Goal: Contribute content: Contribute content

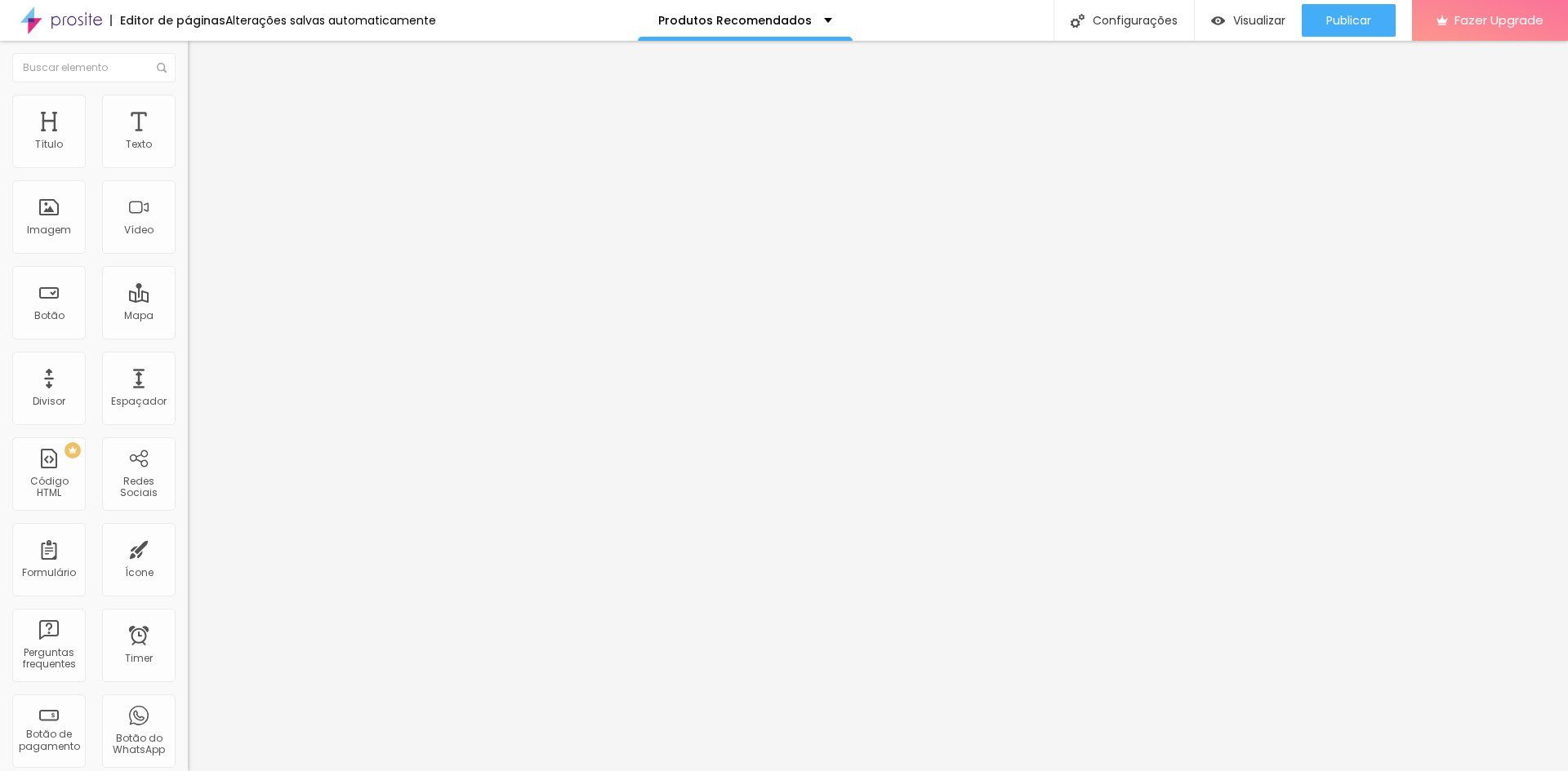
type input "43"
type input "29"
type input "27"
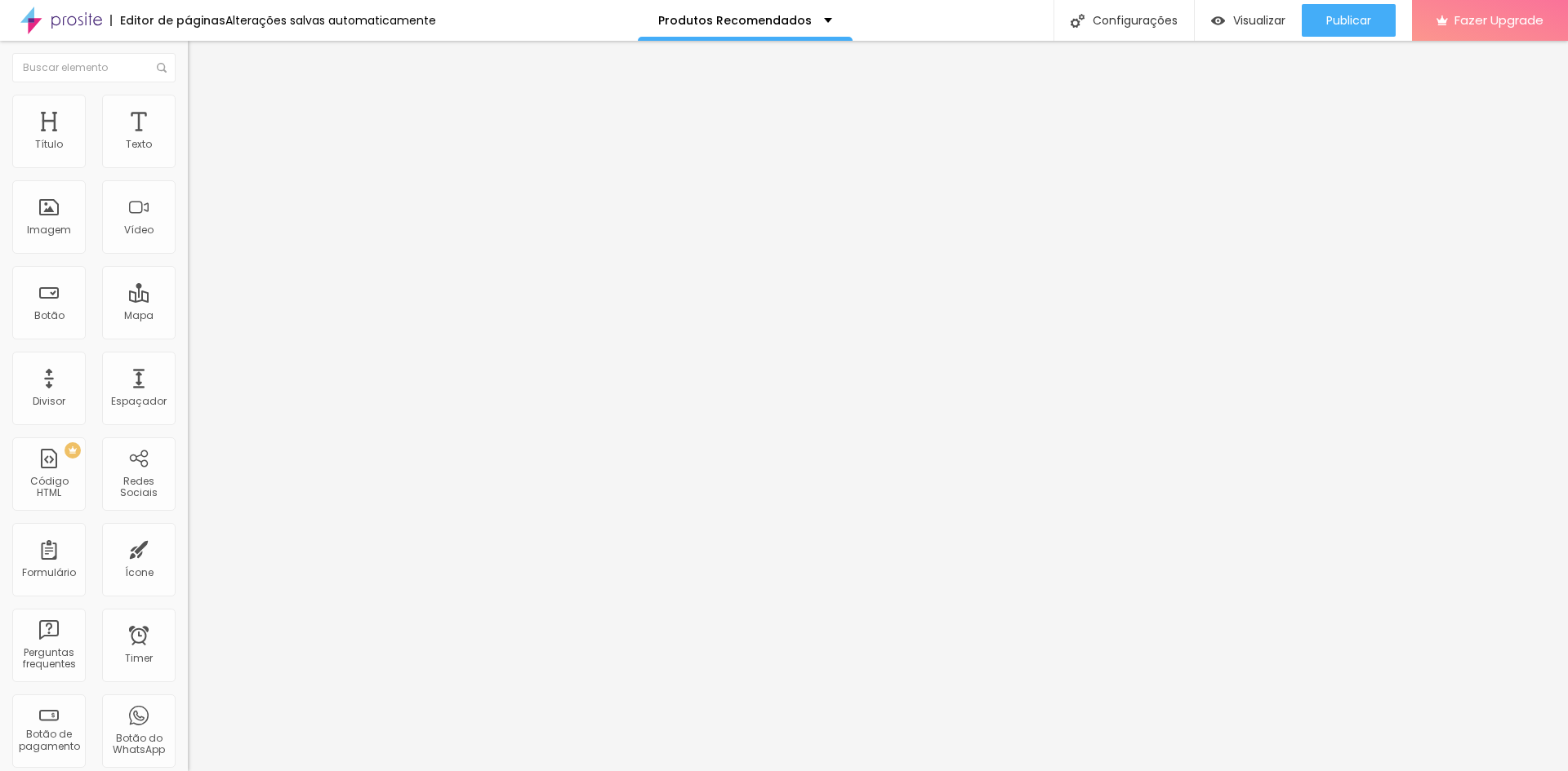
type input "27"
type input "26"
type input "25"
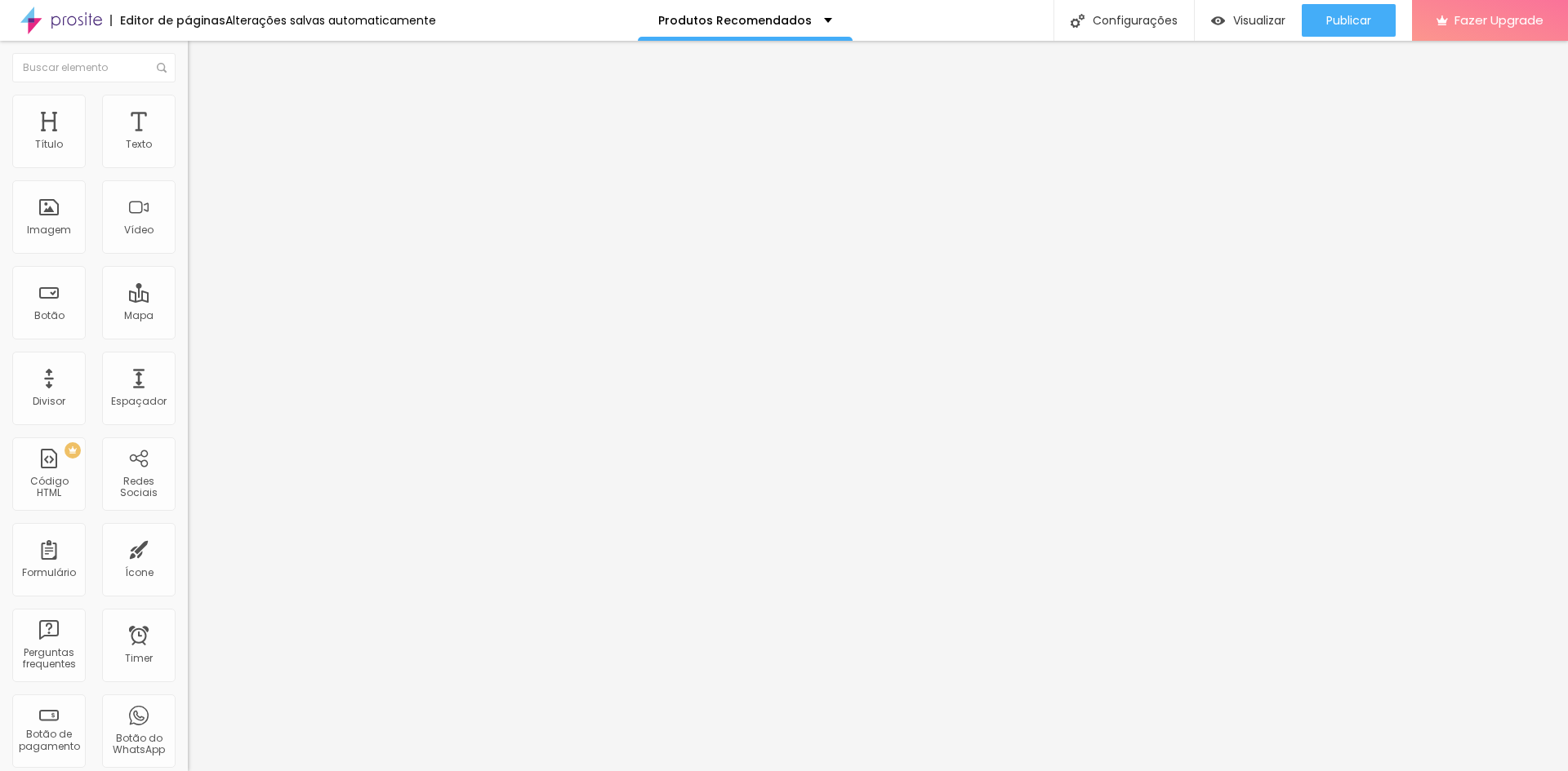
type input "24"
drag, startPoint x: 74, startPoint y: 343, endPoint x: 50, endPoint y: 343, distance: 24.0
type input "24"
click at [188, 385] on input "range" at bounding box center [240, 391] width 106 height 13
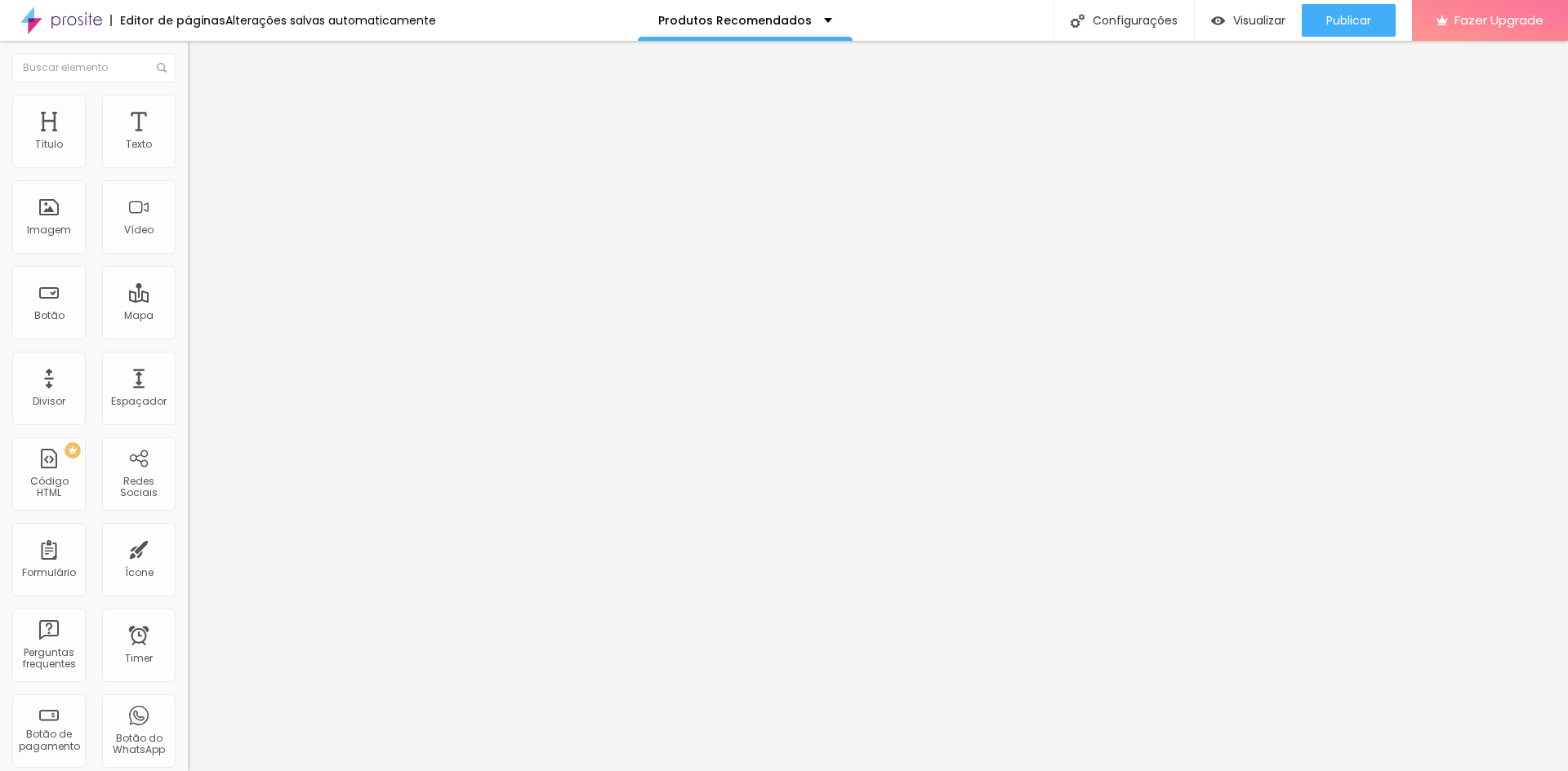
click at [188, 94] on ul "Estilo Avançado" at bounding box center [281, 95] width 188 height 33
click at [188, 107] on li "Avançado" at bounding box center [281, 103] width 188 height 16
click at [188, 629] on input "text" at bounding box center [285, 637] width 196 height 16
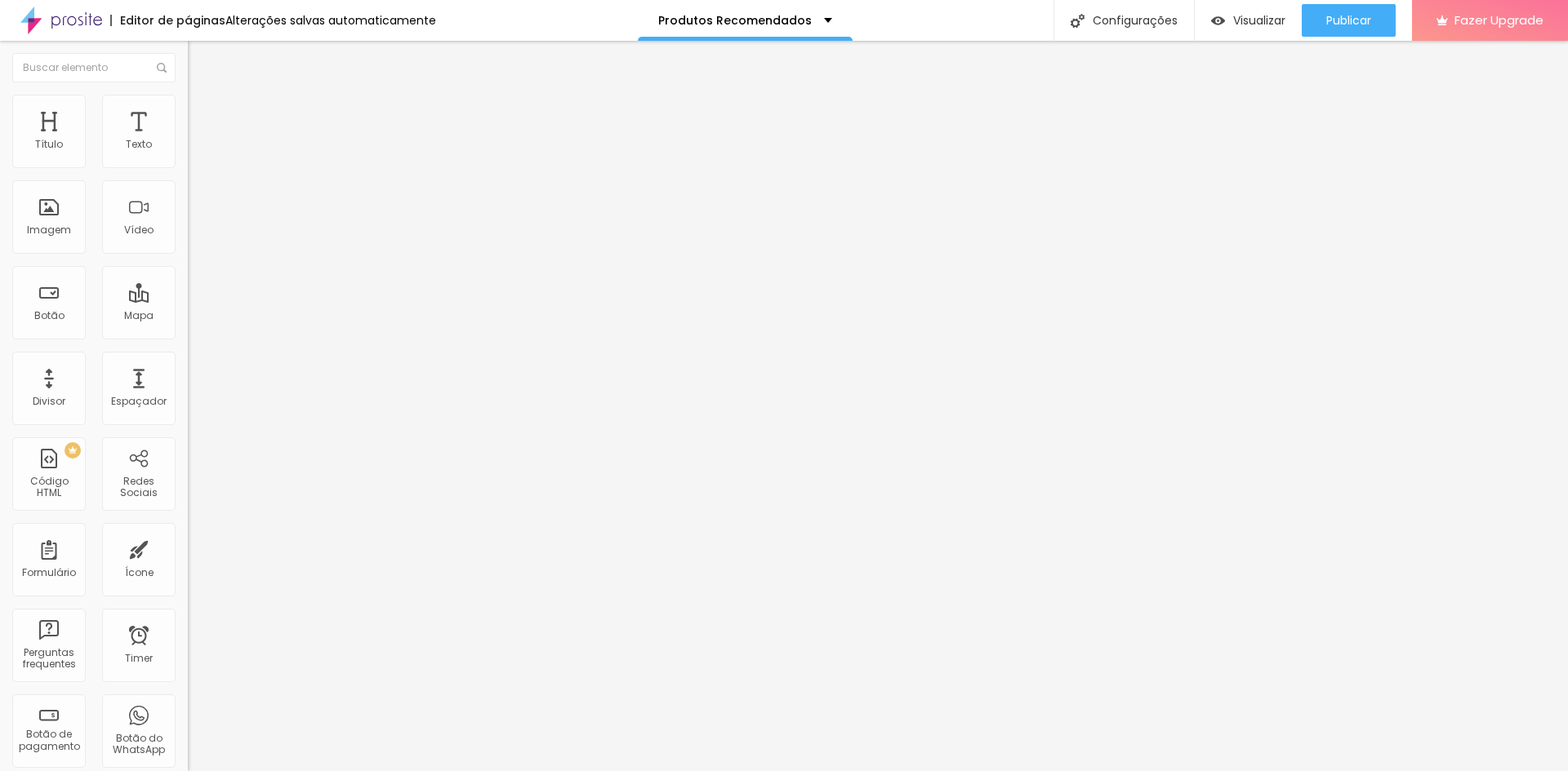
click at [188, 583] on input "text" at bounding box center [285, 591] width 196 height 16
click at [188, 93] on img at bounding box center [195, 86] width 15 height 15
click at [188, 138] on div "Trocar imagem" at bounding box center [281, 133] width 188 height 12
click at [188, 140] on span "Trocar imagem" at bounding box center [232, 133] width 89 height 14
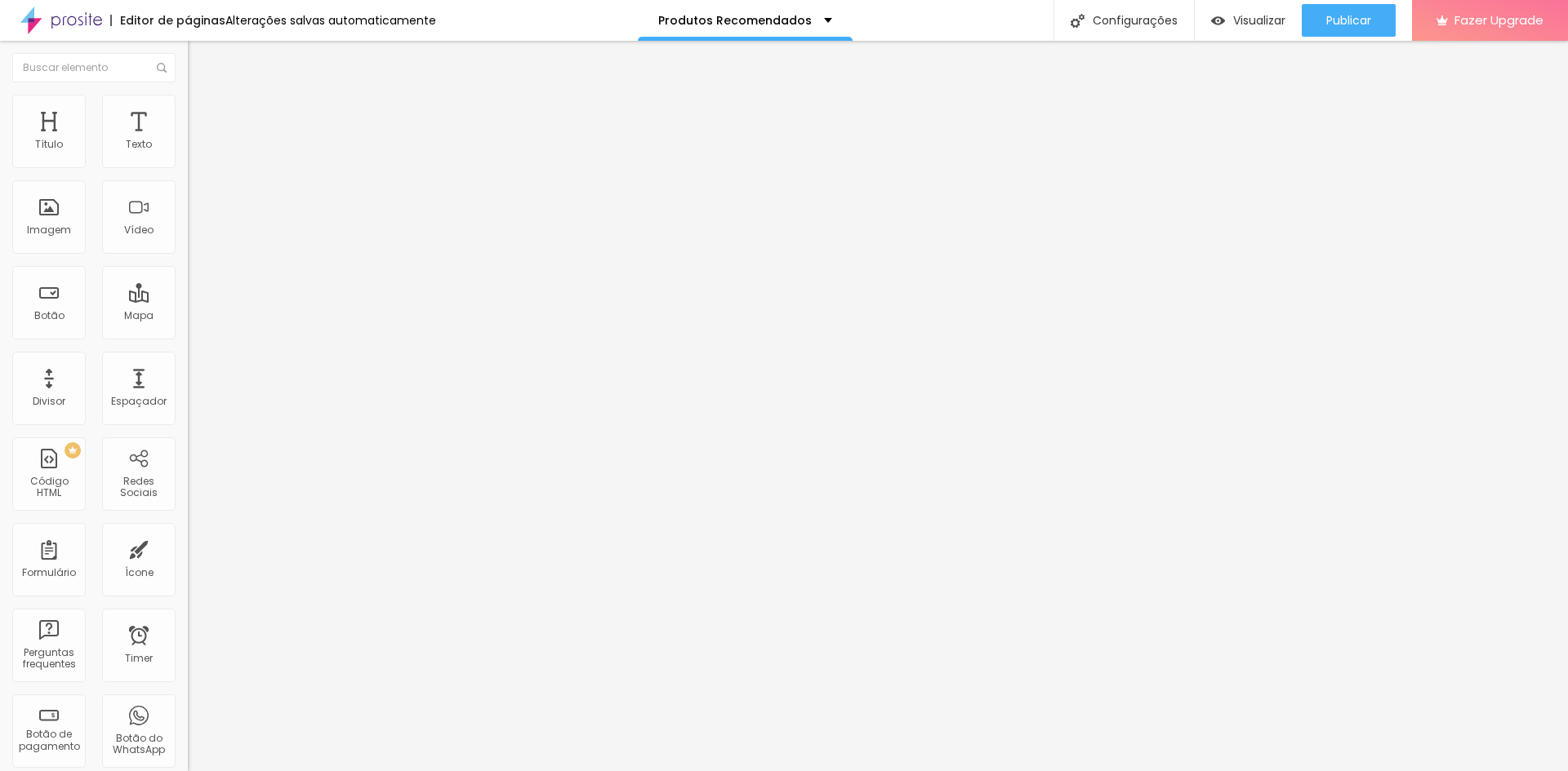
click at [188, 138] on div "Trocar imagem" at bounding box center [281, 133] width 188 height 12
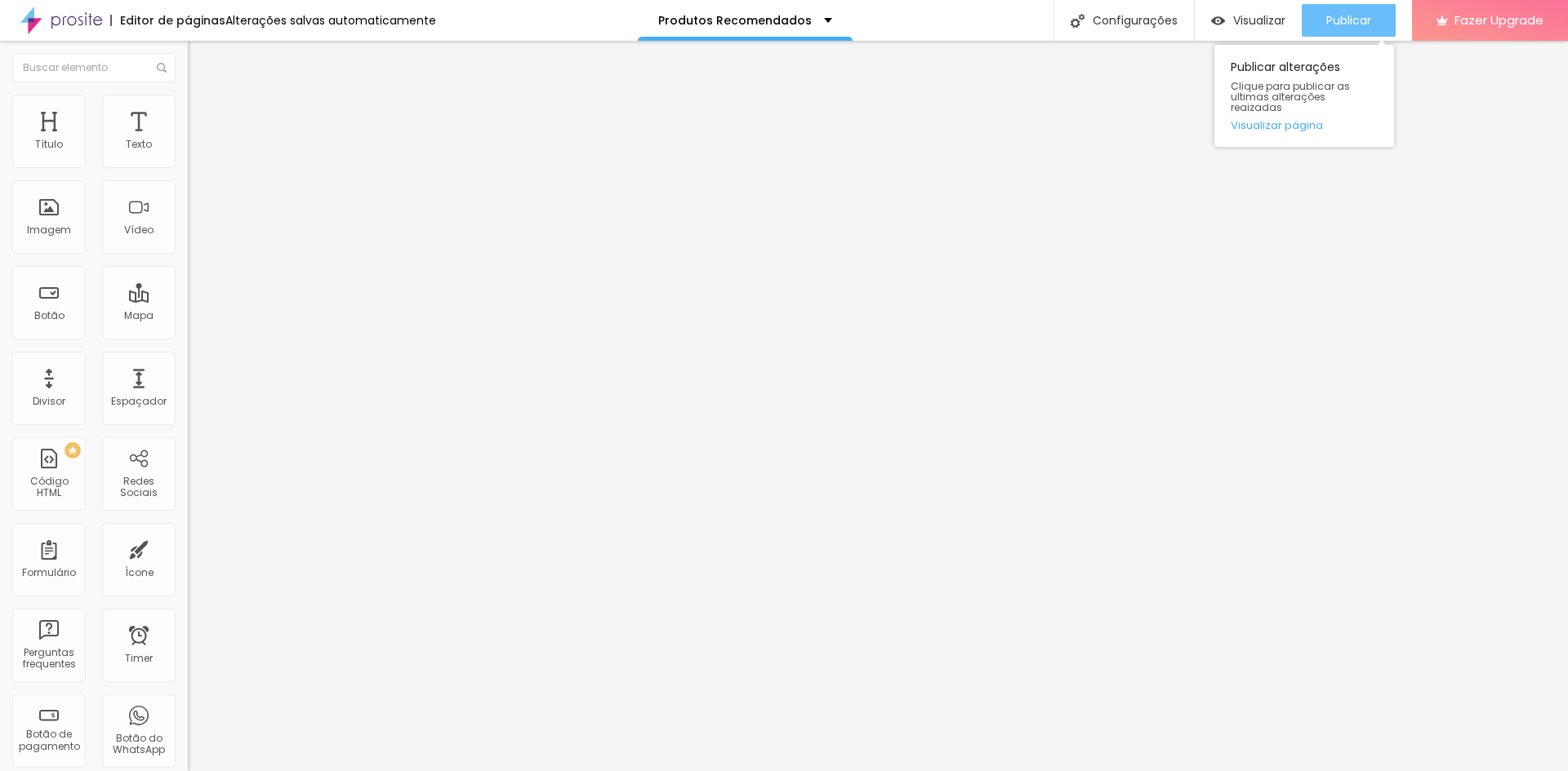
click at [1360, 22] on span "Publicar" at bounding box center [1348, 20] width 45 height 13
click at [1244, 20] on span "Visualizar" at bounding box center [1258, 20] width 52 height 13
click at [188, 102] on li "Avançado" at bounding box center [281, 103] width 188 height 16
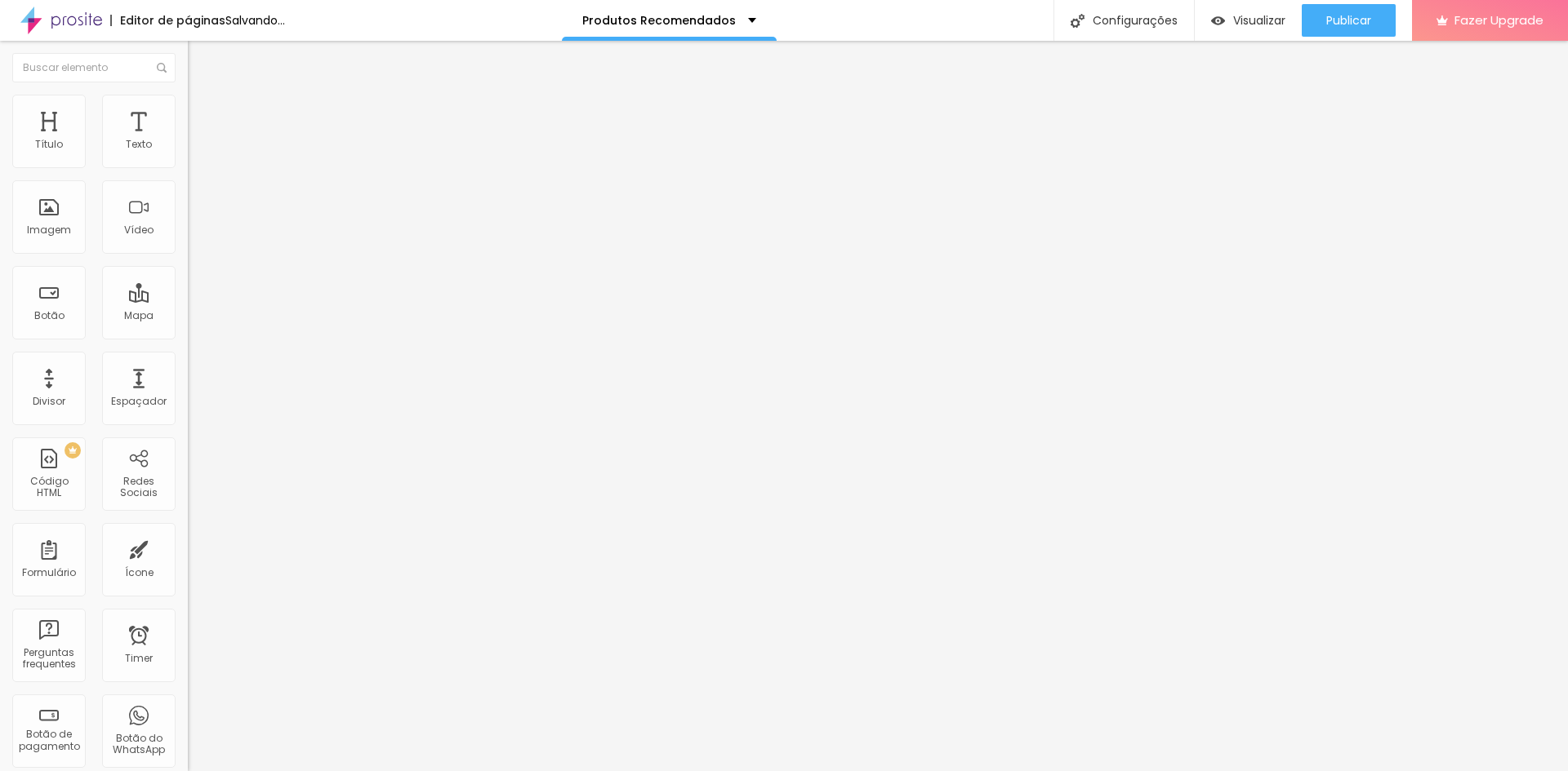
scroll to position [0, 36]
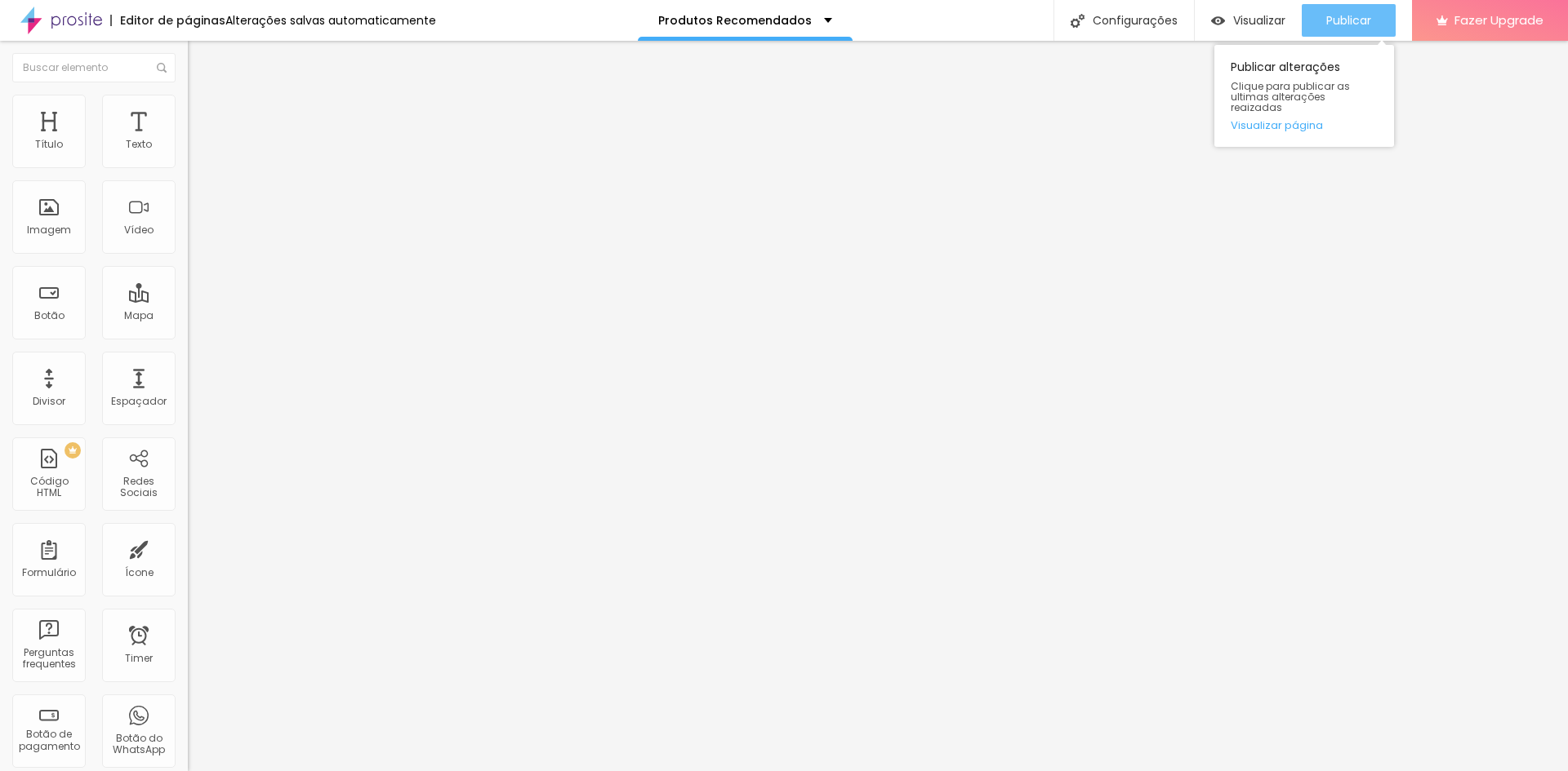
click at [1329, 8] on div "Publicar" at bounding box center [1348, 20] width 45 height 33
click at [188, 88] on li "Estilo" at bounding box center [281, 86] width 188 height 16
click at [200, 59] on img "button" at bounding box center [207, 59] width 13 height 13
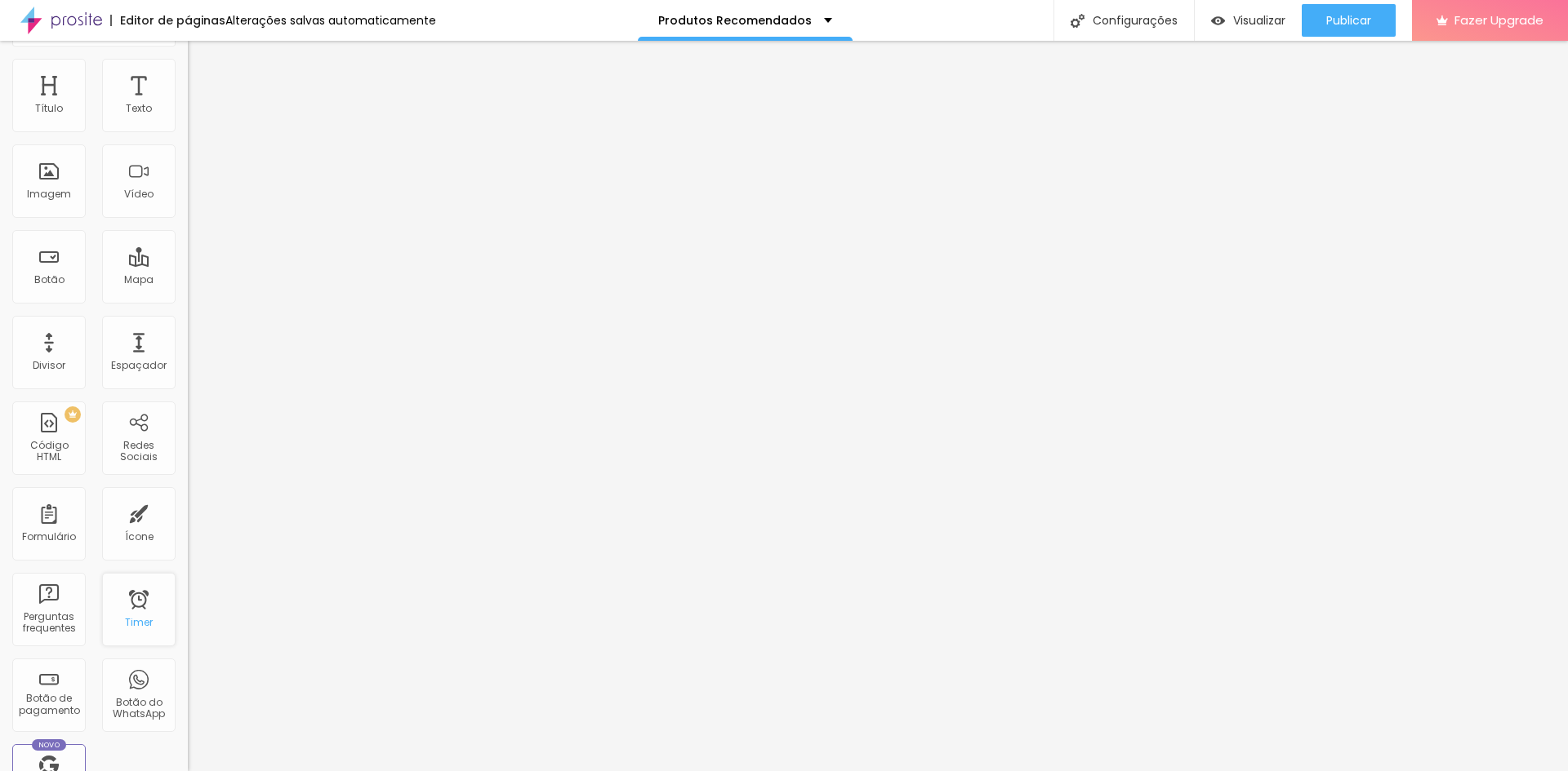
scroll to position [0, 0]
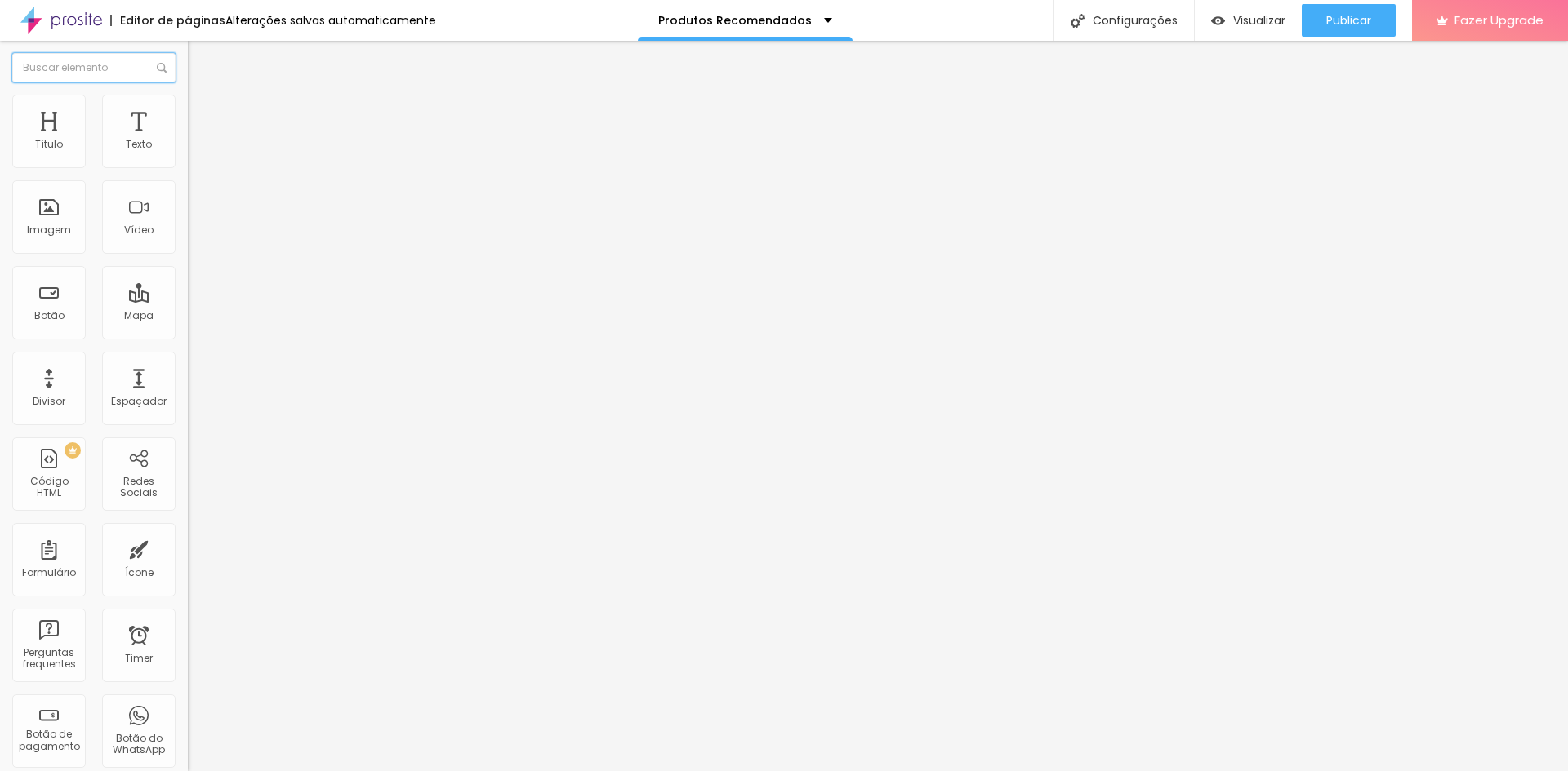
click at [94, 59] on input "text" at bounding box center [93, 67] width 163 height 29
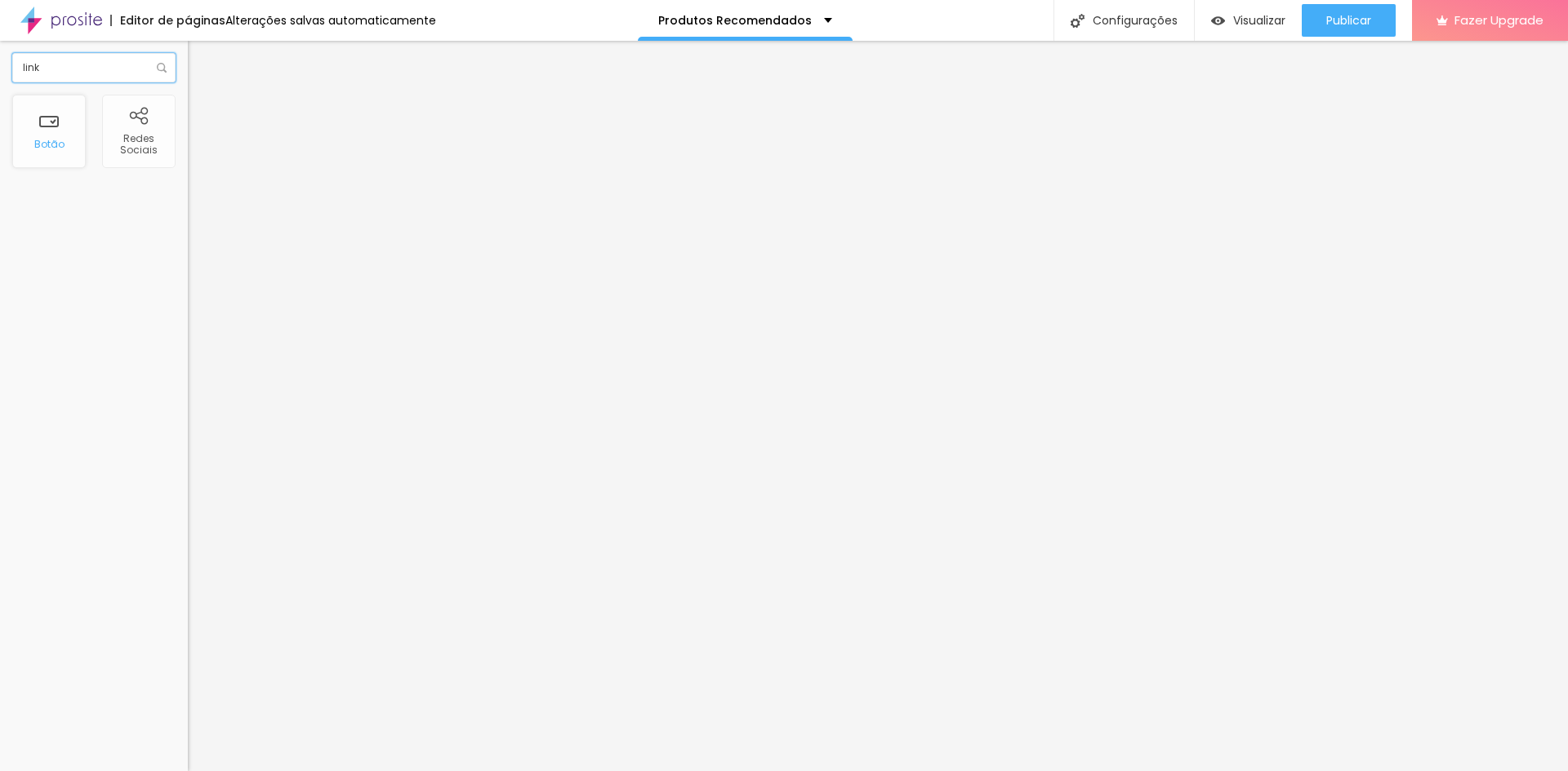
type input "link"
click at [18, 146] on div "Botão" at bounding box center [48, 131] width 74 height 74
click at [188, 107] on li "Avançado" at bounding box center [281, 103] width 188 height 16
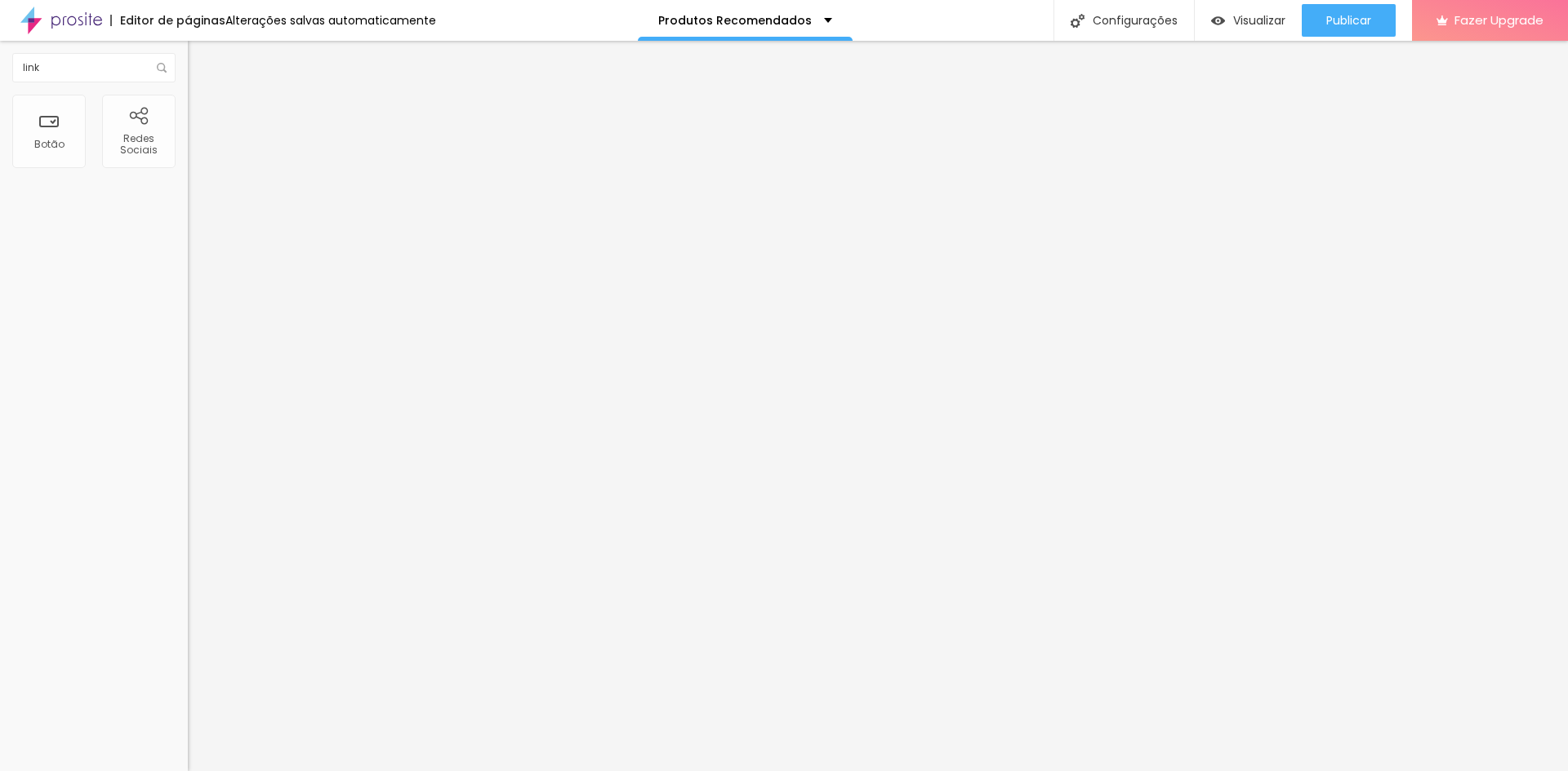
drag, startPoint x: 23, startPoint y: 495, endPoint x: 148, endPoint y: 500, distance: 125.1
click at [188, 336] on input "https://" at bounding box center [285, 329] width 196 height 16
paste input "[DOMAIN_NAME][URL]"
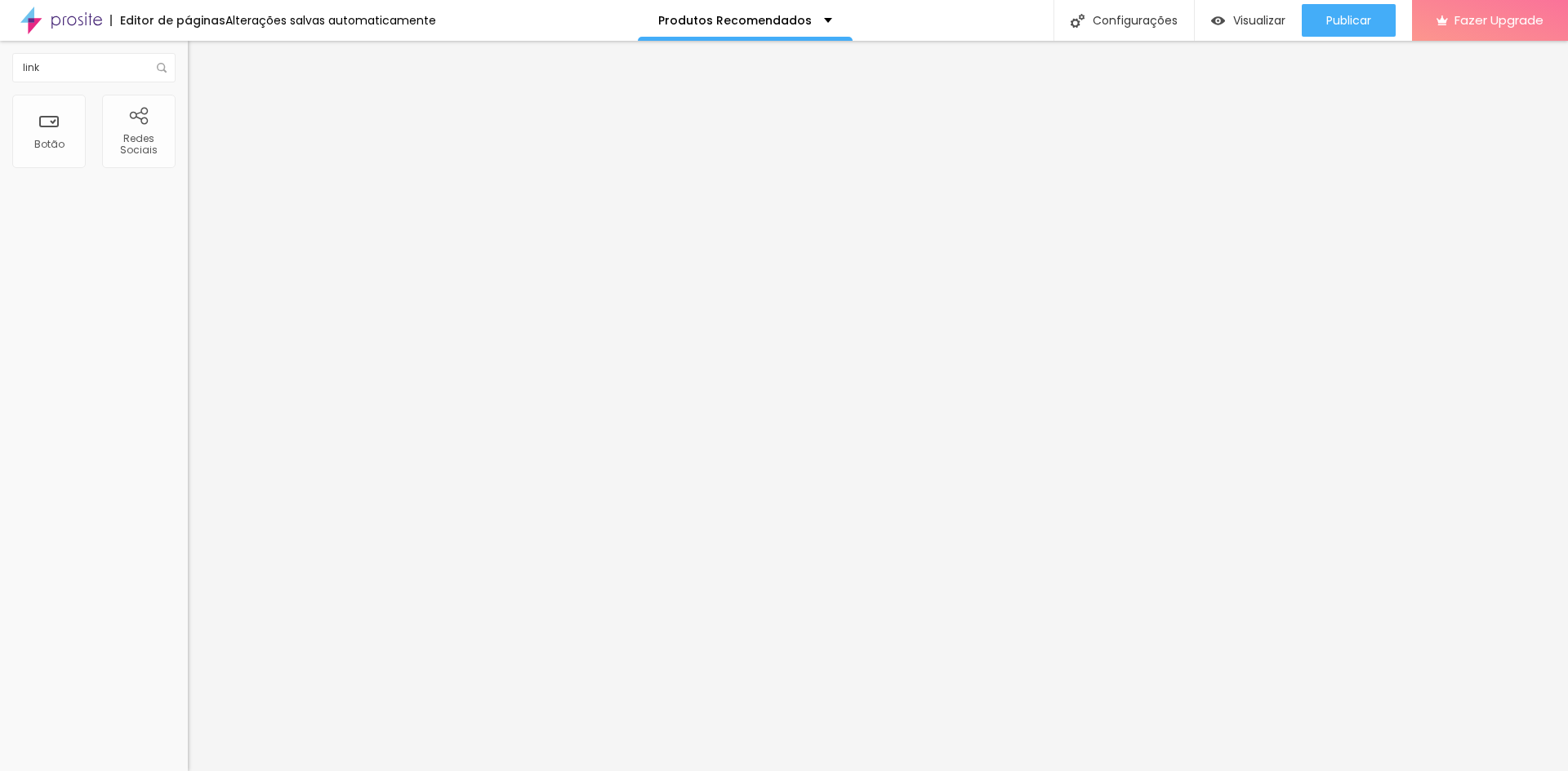
type input "[URL][DOMAIN_NAME]"
drag, startPoint x: 103, startPoint y: 181, endPoint x: -68, endPoint y: 174, distance: 171.1
click at [0, 174] on html "Editor de páginas Alterações salvas automaticamente Produtos Recomendados Confi…" at bounding box center [784, 385] width 1568 height 771
type input "Comprar"
click at [1355, 21] on span "Publicar" at bounding box center [1348, 20] width 45 height 13
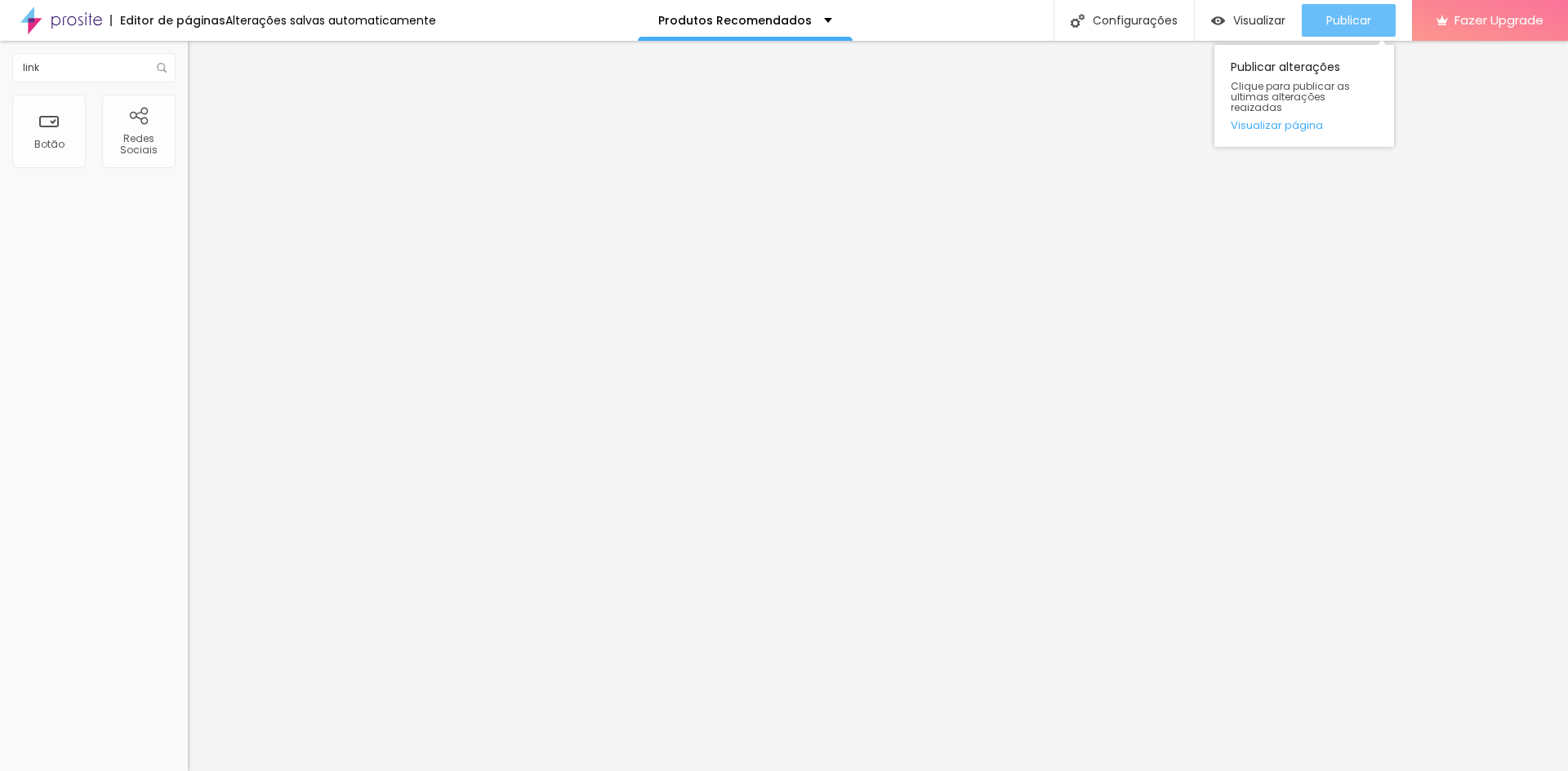
click at [1319, 8] on button "Publicar" at bounding box center [1348, 20] width 94 height 33
click at [188, 292] on img at bounding box center [190, 295] width 6 height 6
click at [1249, 21] on span "Visualizar" at bounding box center [1258, 20] width 52 height 13
click at [188, 361] on div "Abrir em uma nova aba" at bounding box center [281, 360] width 188 height 8
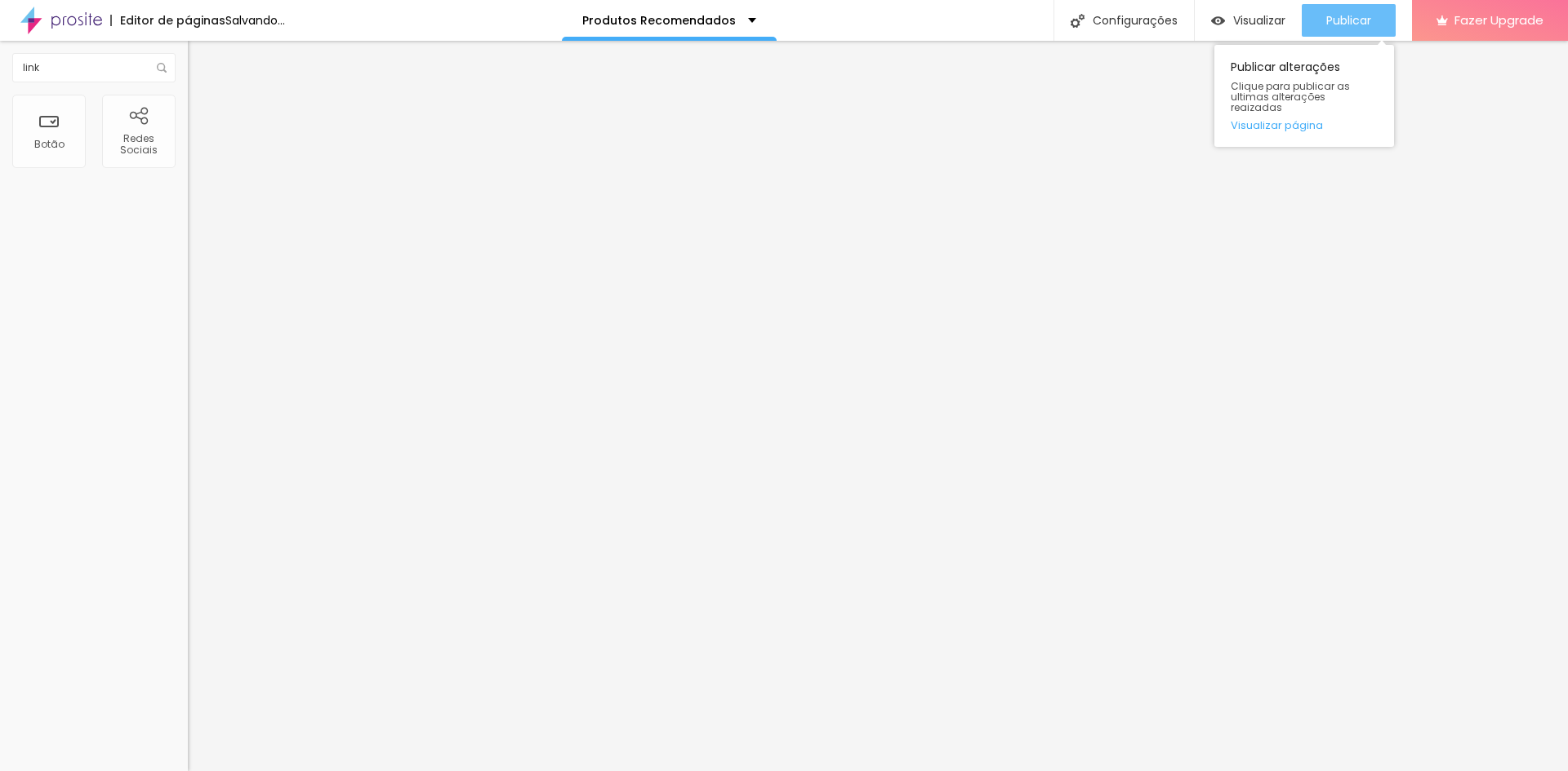
click at [1366, 21] on span "Publicar" at bounding box center [1348, 20] width 45 height 13
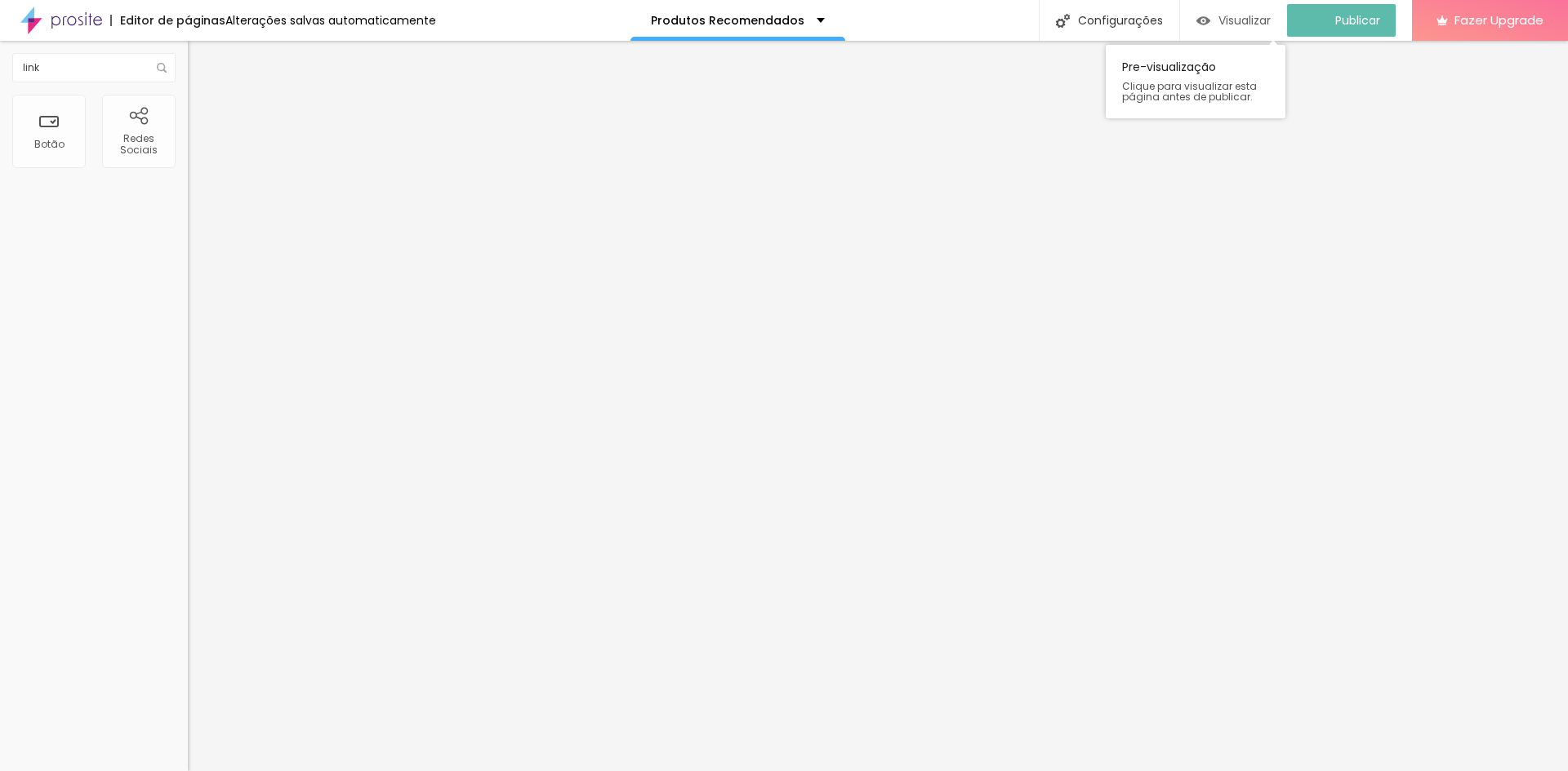
drag, startPoint x: 1261, startPoint y: 25, endPoint x: 1270, endPoint y: 15, distance: 13.5
click at [1270, 15] on span "Visualizar" at bounding box center [1244, 20] width 52 height 13
click at [202, 113] on span "Estilo" at bounding box center [215, 106] width 25 height 14
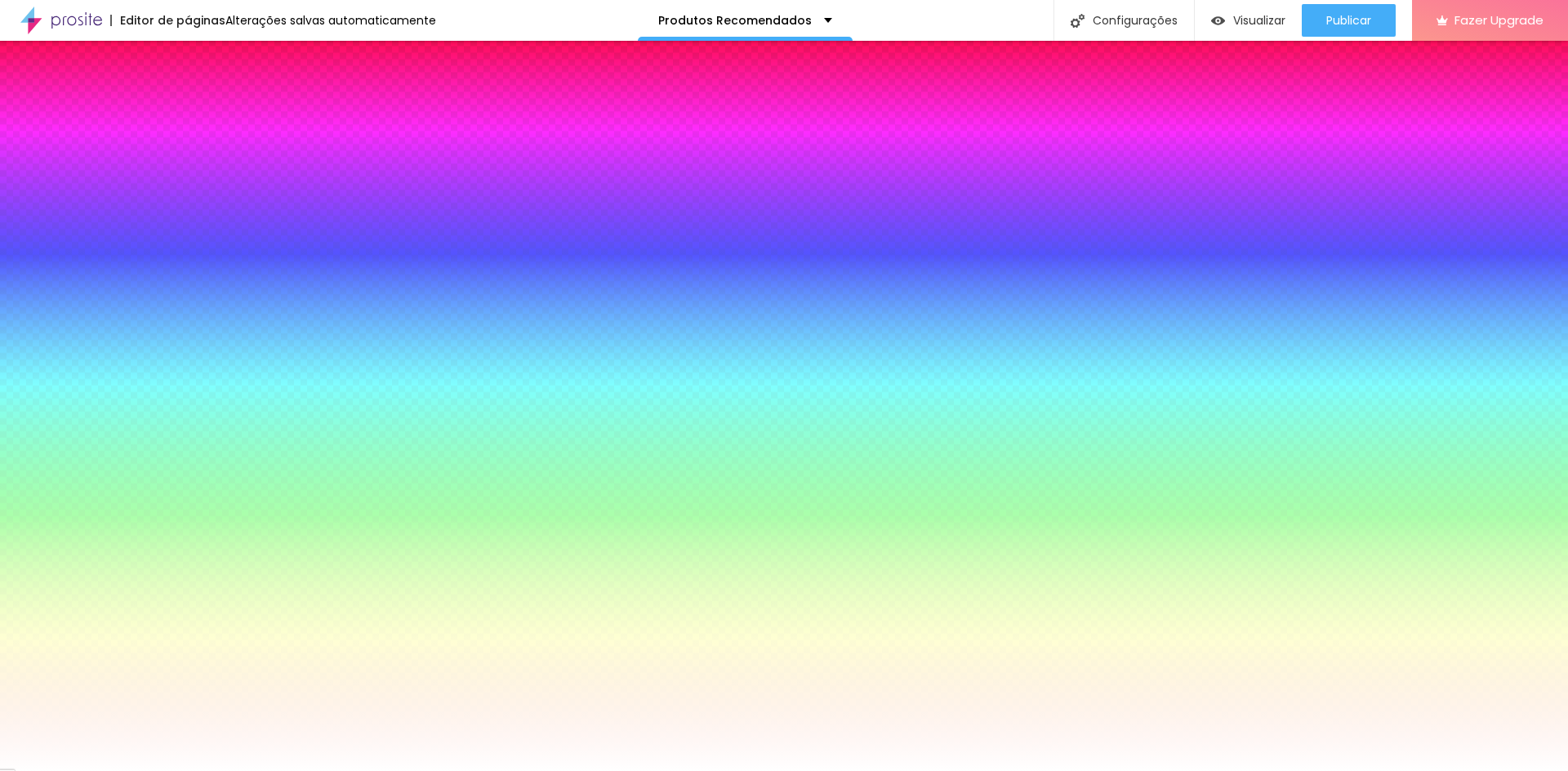
click at [188, 111] on img at bounding box center [195, 118] width 15 height 15
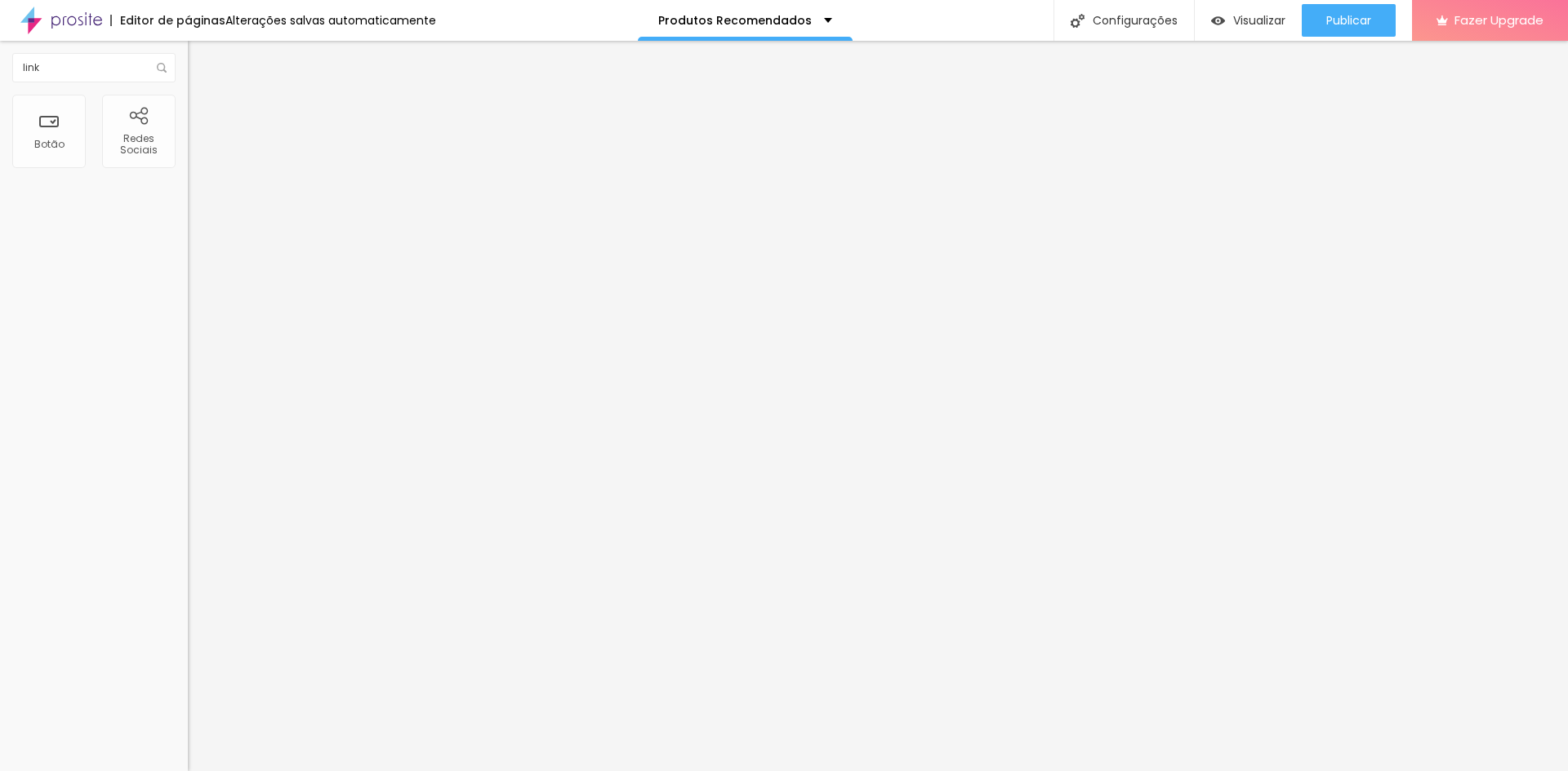
click at [188, 95] on li "Conteúdo" at bounding box center [281, 86] width 188 height 16
click at [188, 104] on img at bounding box center [195, 102] width 15 height 15
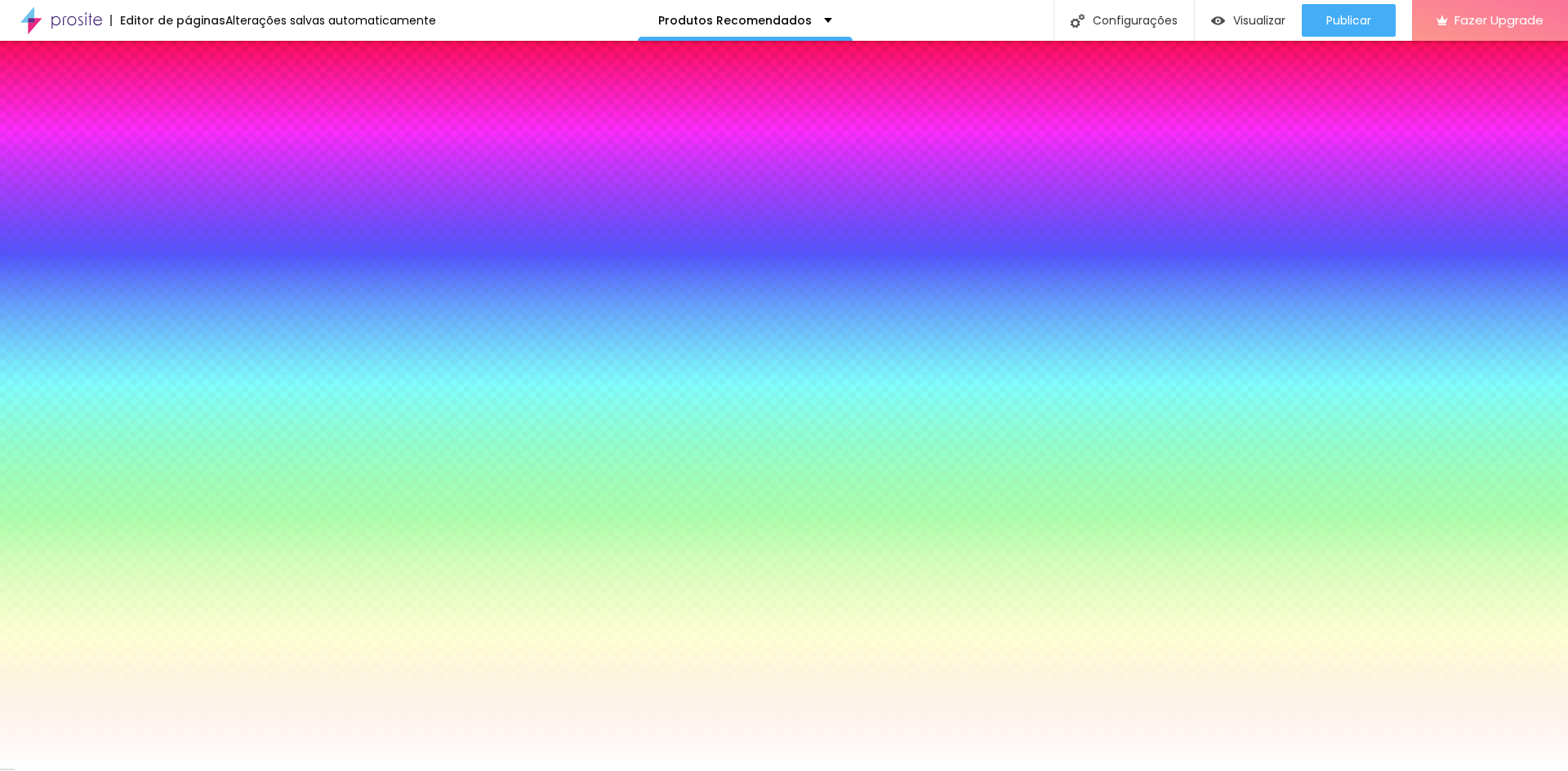
click at [188, 150] on span "Trocar imagem" at bounding box center [232, 143] width 89 height 14
